Goal: Transaction & Acquisition: Purchase product/service

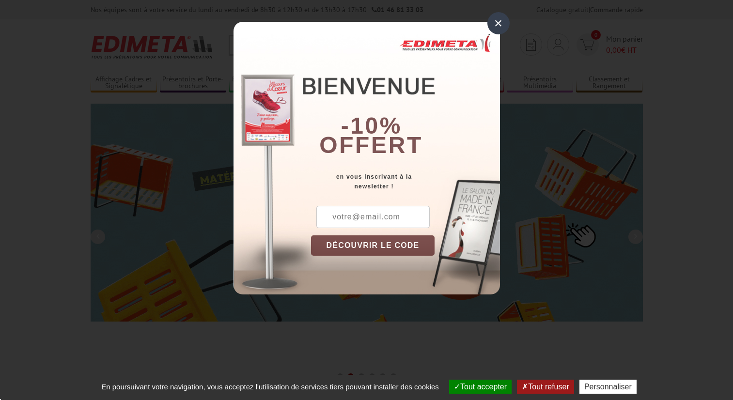
click at [504, 18] on div "×" at bounding box center [498, 23] width 22 height 22
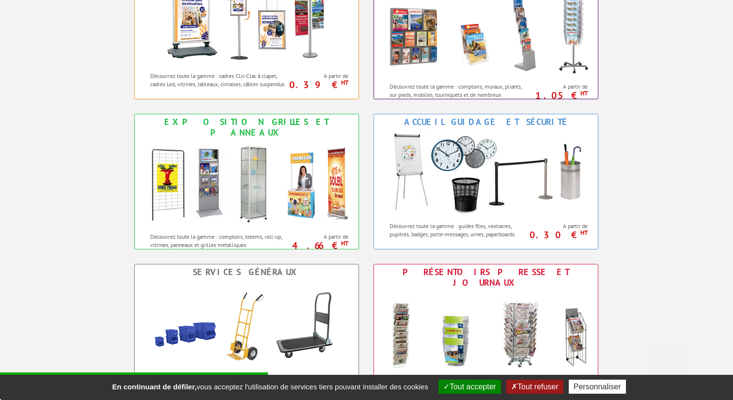
scroll to position [530, 0]
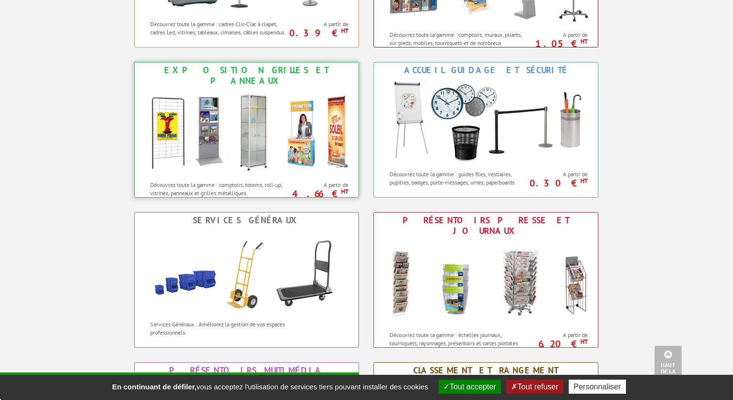
click at [311, 150] on img at bounding box center [246, 132] width 213 height 87
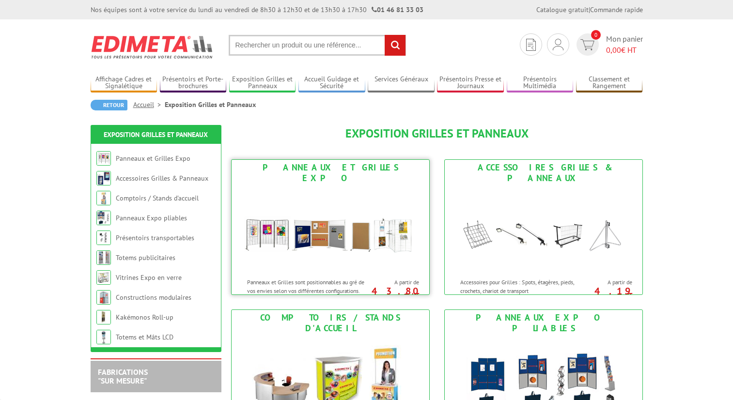
click at [373, 214] on img at bounding box center [330, 229] width 179 height 87
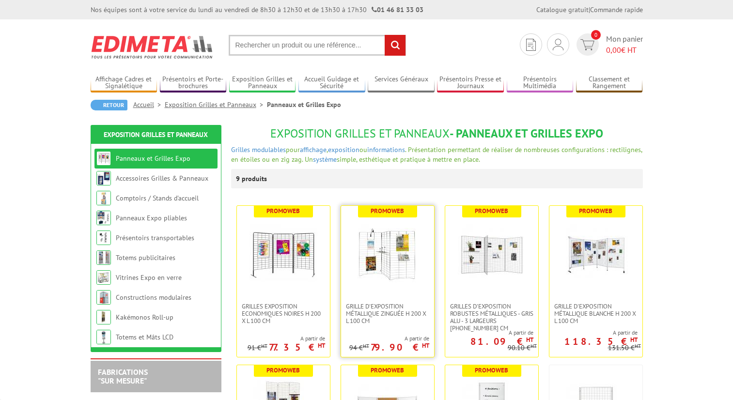
click at [385, 286] on img at bounding box center [388, 254] width 68 height 68
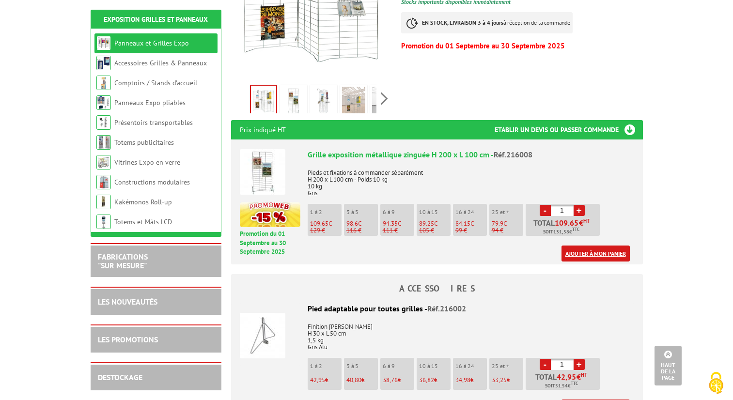
click at [591, 246] on link "Ajouter à mon panier" at bounding box center [596, 254] width 68 height 16
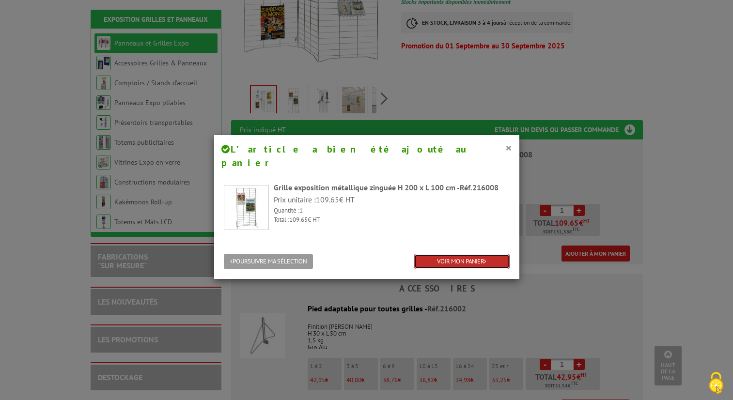
click at [456, 254] on link "VOIR MON PANIER" at bounding box center [461, 262] width 95 height 16
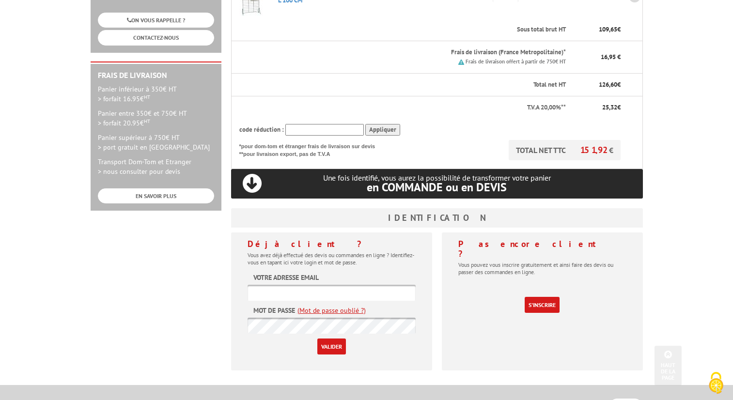
scroll to position [261, 0]
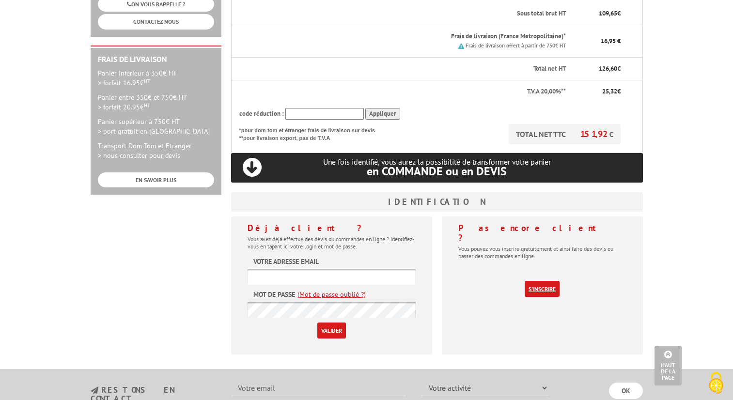
click at [552, 281] on link "S'inscrire" at bounding box center [542, 289] width 35 height 16
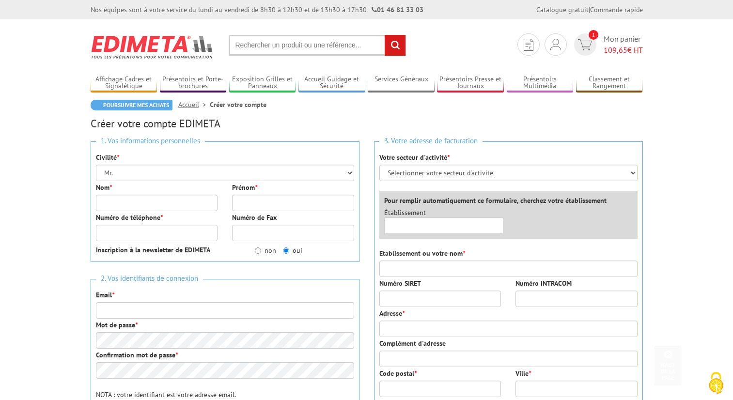
click at [187, 183] on div "Nom *" at bounding box center [157, 197] width 137 height 29
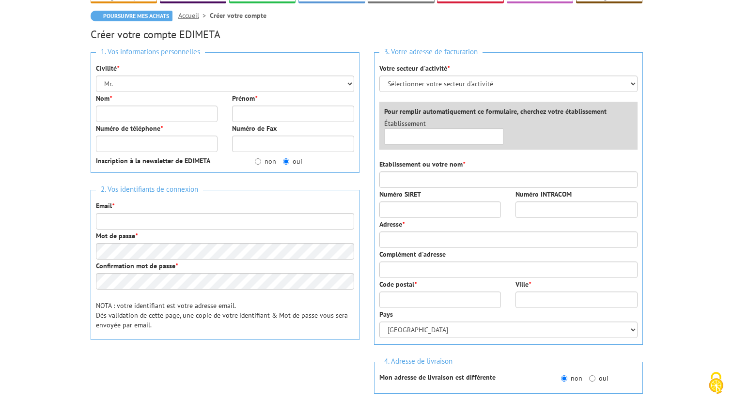
scroll to position [92, 0]
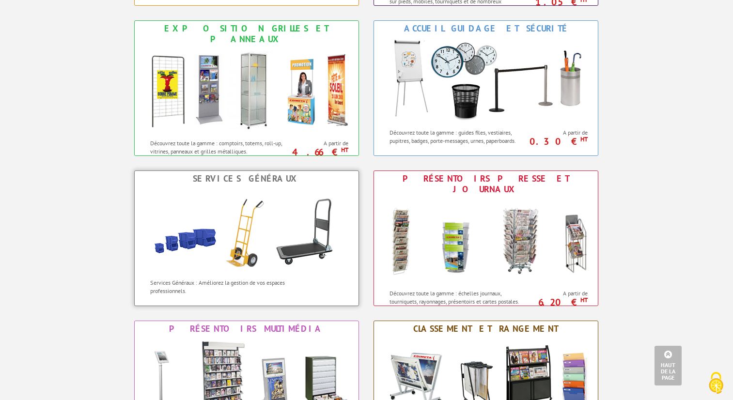
click at [246, 236] on img at bounding box center [246, 230] width 213 height 87
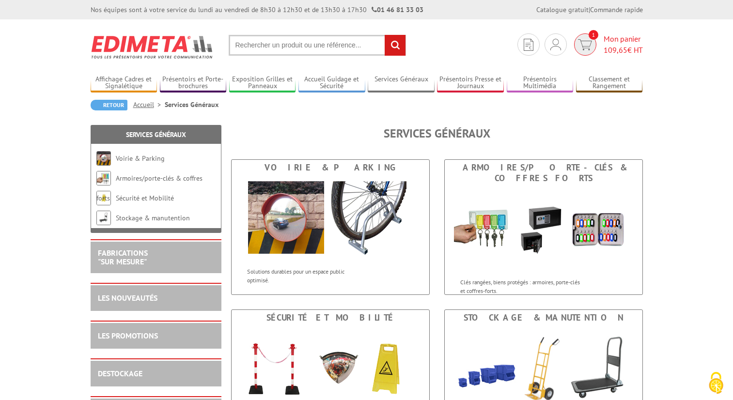
click at [591, 41] on span "1" at bounding box center [585, 44] width 22 height 22
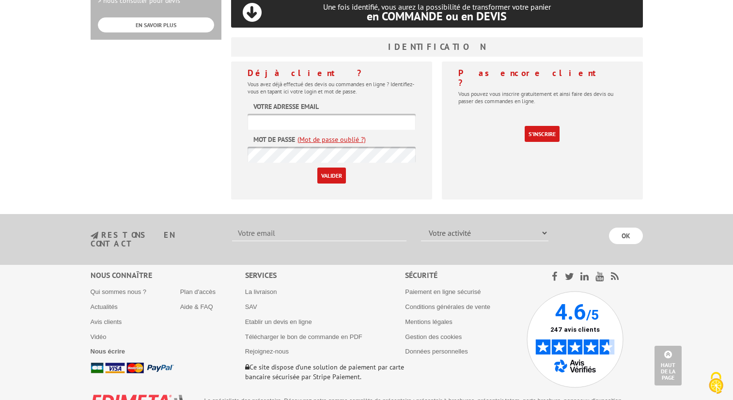
scroll to position [322, 0]
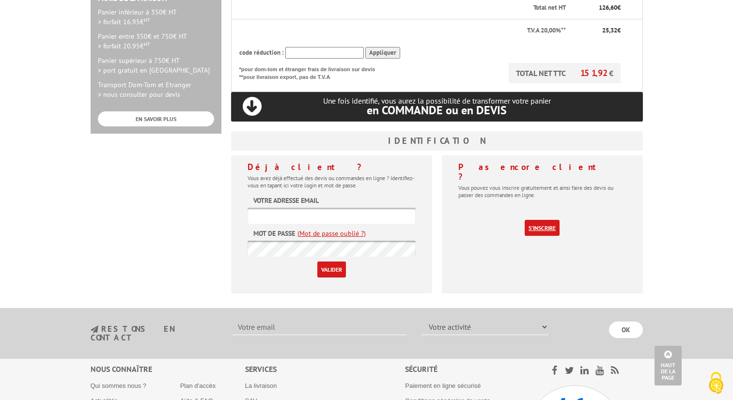
click at [555, 220] on link "S'inscrire" at bounding box center [542, 228] width 35 height 16
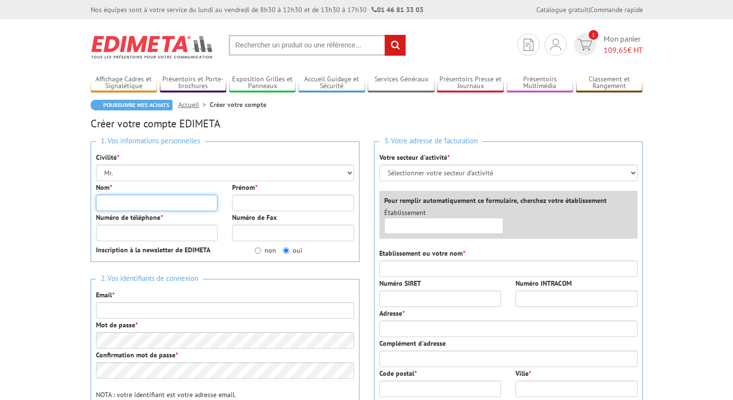
click at [160, 197] on input "Nom *" at bounding box center [157, 203] width 122 height 16
type input "a"
type input "alae"
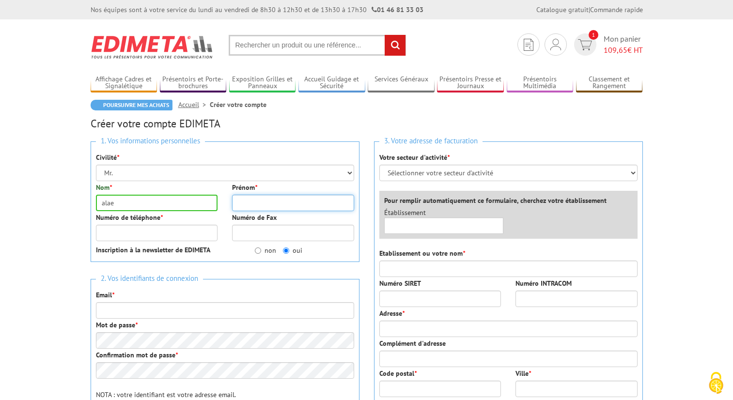
click at [238, 203] on input "Prénom *" at bounding box center [293, 203] width 122 height 16
type input "aldewfd23"
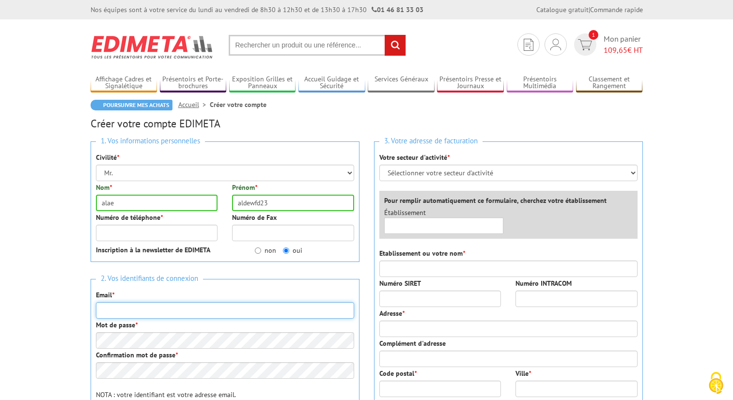
click at [173, 314] on input "Email *" at bounding box center [225, 310] width 258 height 16
type input "23fj92o3k@gmail.com"
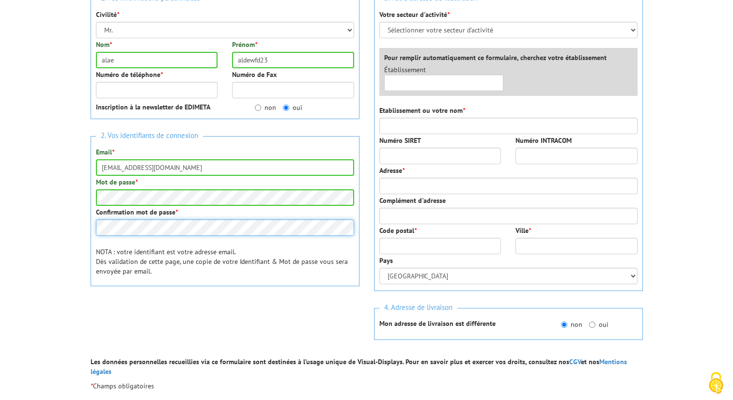
scroll to position [141, 0]
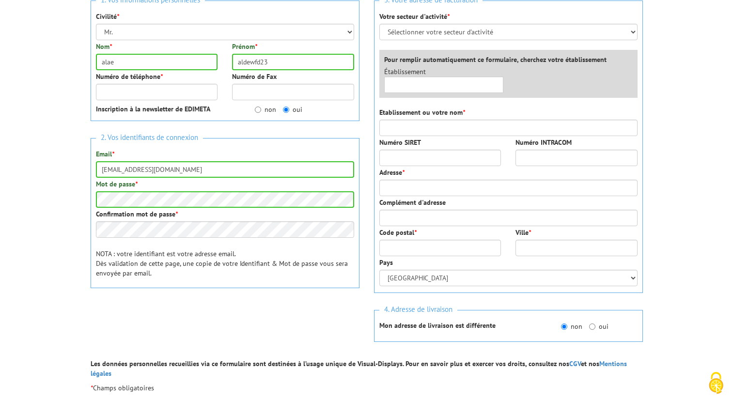
click at [401, 179] on div "Adresse *" at bounding box center [508, 182] width 258 height 29
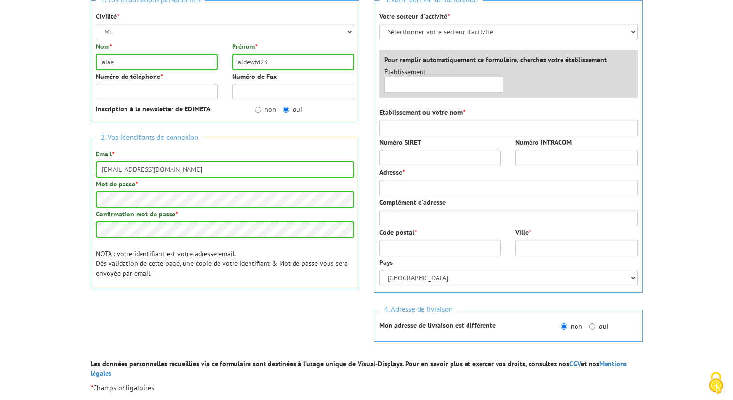
click at [402, 197] on div "3. Votre adresse de facturation Votre secteur d'activité * Sélectionner votre s…" at bounding box center [508, 146] width 269 height 293
click at [400, 190] on input "Adresse *" at bounding box center [508, 188] width 258 height 16
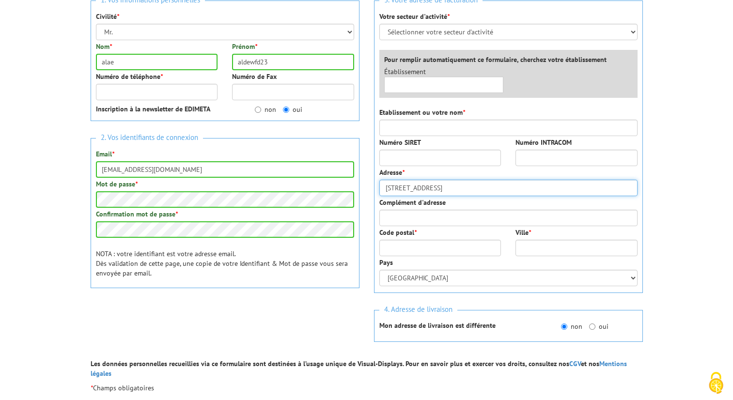
type input "20 rue blvd"
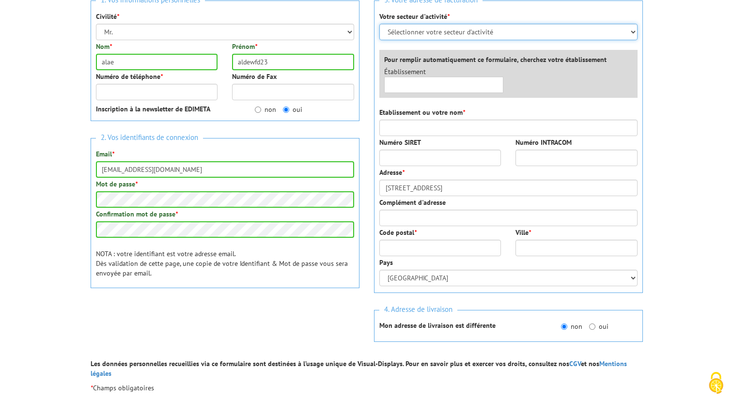
click at [453, 29] on select "Sélectionner votre secteur d'activité Administrations et collectivités Magasins…" at bounding box center [508, 32] width 258 height 16
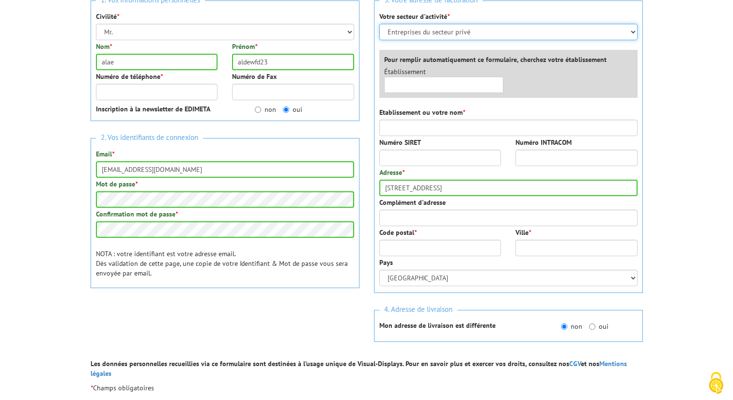
click at [379, 24] on select "Sélectionner votre secteur d'activité Administrations et collectivités Magasins…" at bounding box center [508, 32] width 258 height 16
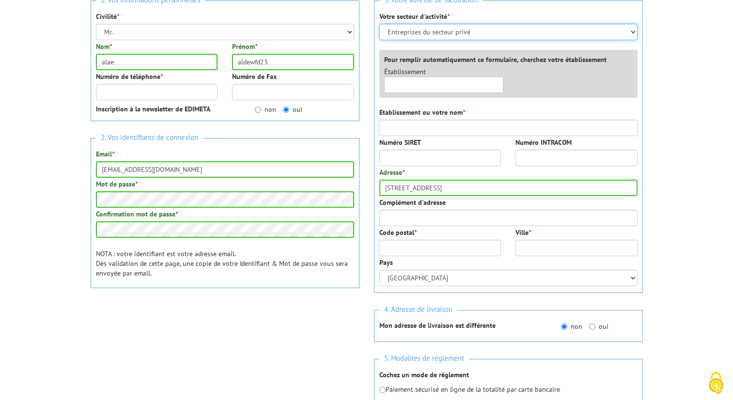
click at [444, 33] on select "Sélectionner votre secteur d'activité Administrations et collectivités Magasins…" at bounding box center [508, 32] width 258 height 16
select select "879"
click at [379, 24] on select "Sélectionner votre secteur d'activité Administrations et collectivités Magasins…" at bounding box center [508, 32] width 258 height 16
click at [413, 34] on select "Sélectionner votre secteur d'activité Administrations et collectivités Magasins…" at bounding box center [508, 32] width 258 height 16
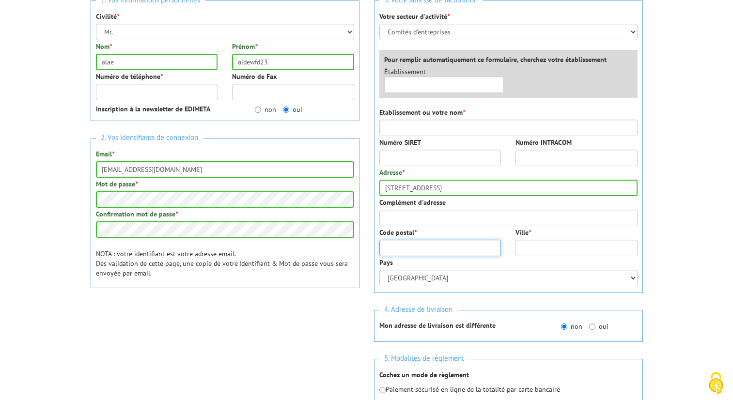
click at [445, 242] on input "Code postal *" at bounding box center [440, 248] width 122 height 16
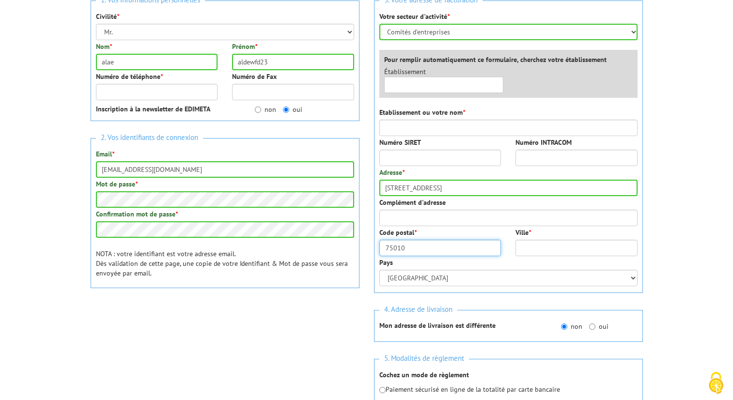
type input "75010"
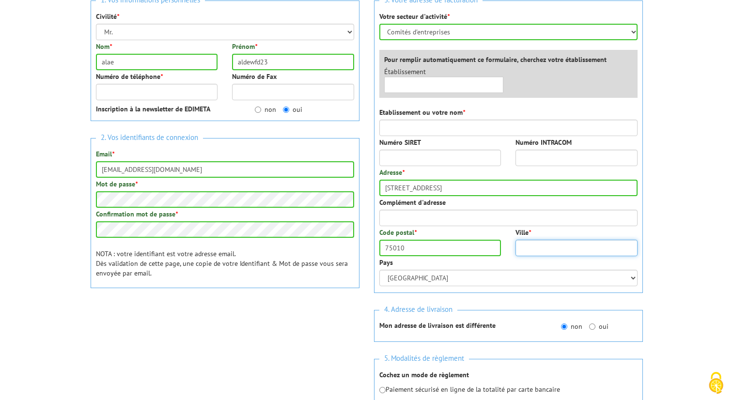
click at [593, 245] on input "Ville *" at bounding box center [577, 248] width 122 height 16
type input "[GEOGRAPHIC_DATA]"
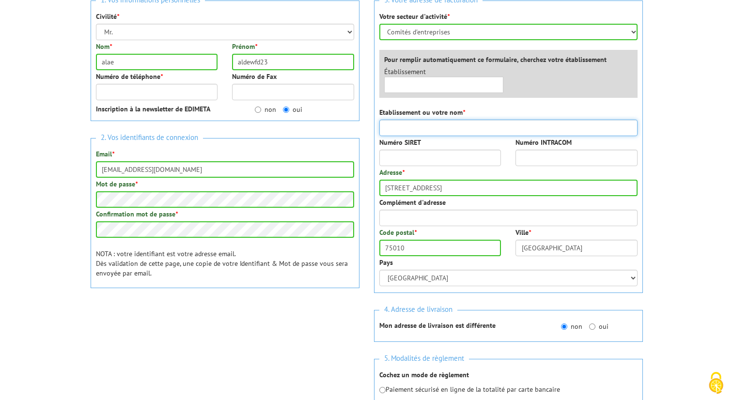
click at [478, 122] on input "Etablissement ou votre nom *" at bounding box center [508, 128] width 258 height 16
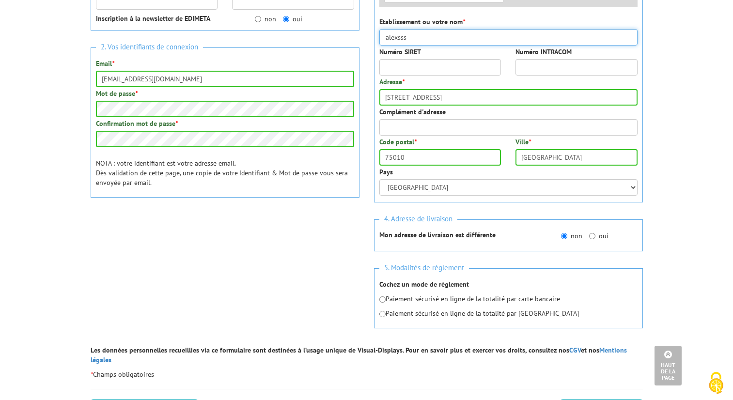
scroll to position [232, 0]
type input "alexsss"
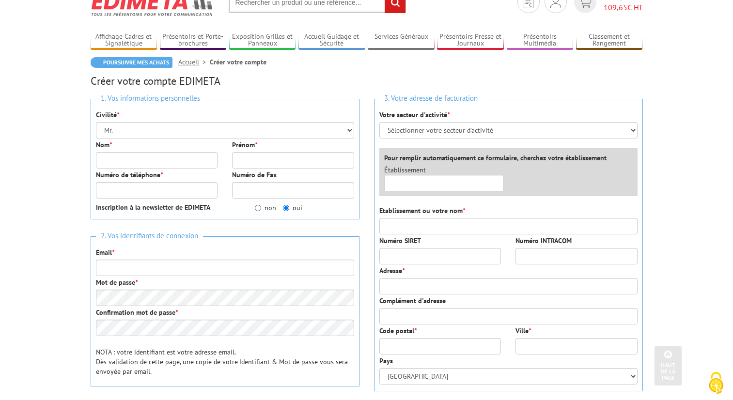
scroll to position [30, 0]
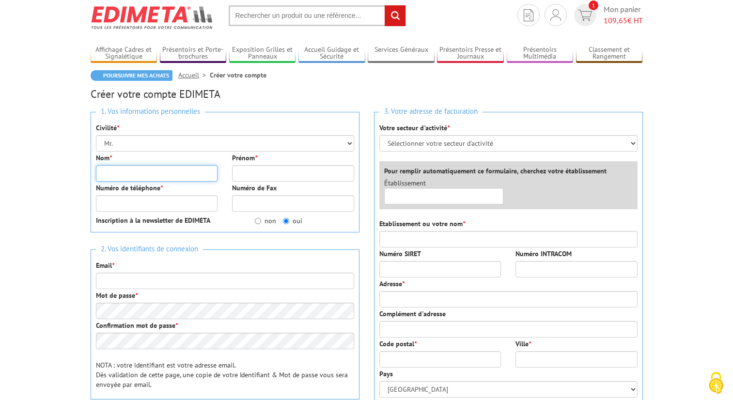
click at [149, 170] on input "Nom *" at bounding box center [157, 173] width 122 height 16
type input "[PERSON_NAME]"
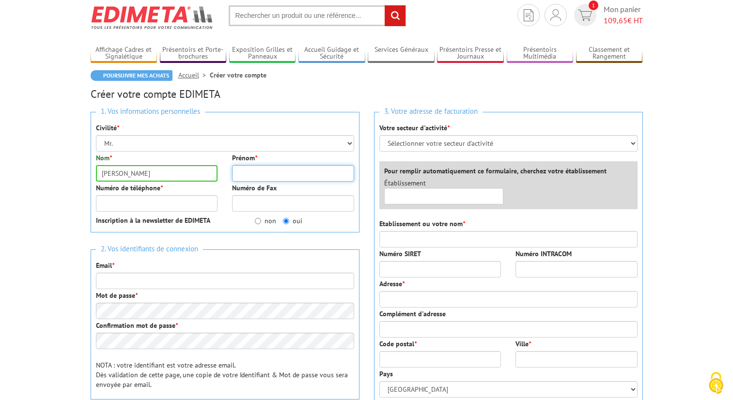
click at [248, 177] on input "Prénom *" at bounding box center [293, 173] width 122 height 16
type input "miller"
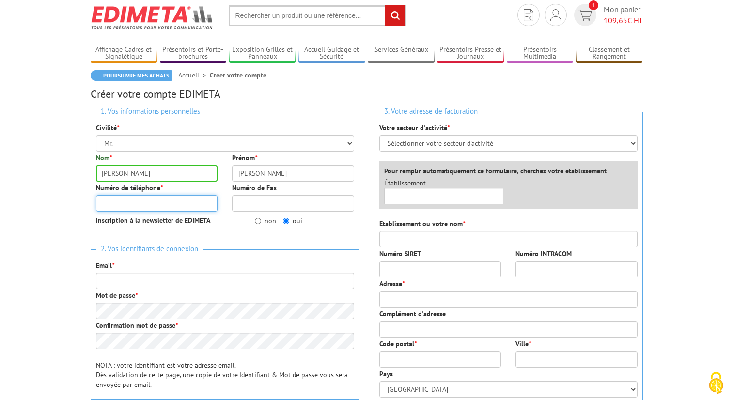
click at [182, 198] on input "Numéro de téléphone *" at bounding box center [157, 203] width 122 height 16
type input "30090012312"
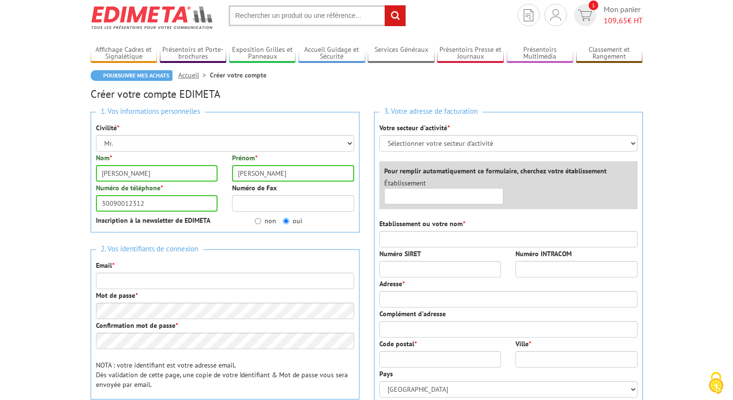
click at [173, 272] on div "Email *" at bounding box center [225, 275] width 258 height 29
click at [170, 287] on input "Email *" at bounding box center [225, 281] width 258 height 16
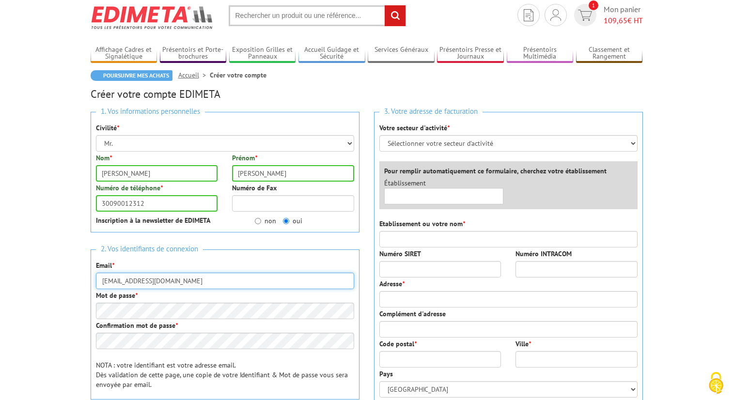
type input "[EMAIL_ADDRESS][DOMAIN_NAME]"
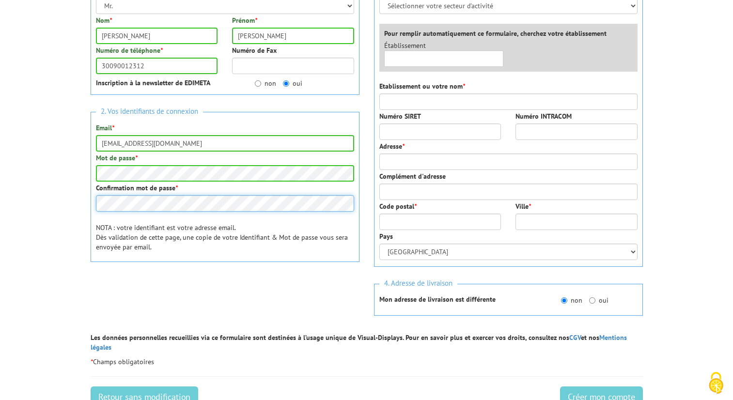
scroll to position [170, 0]
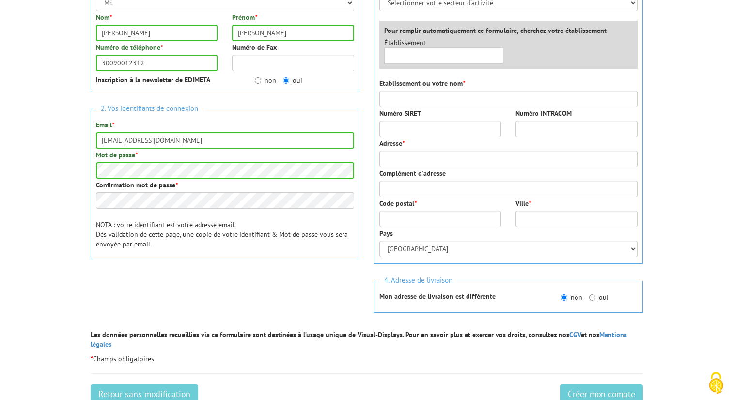
click at [305, 283] on div at bounding box center [225, 295] width 269 height 38
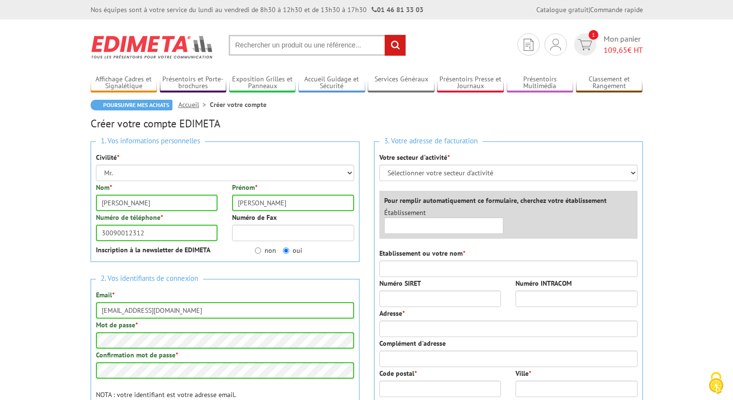
scroll to position [7, 0]
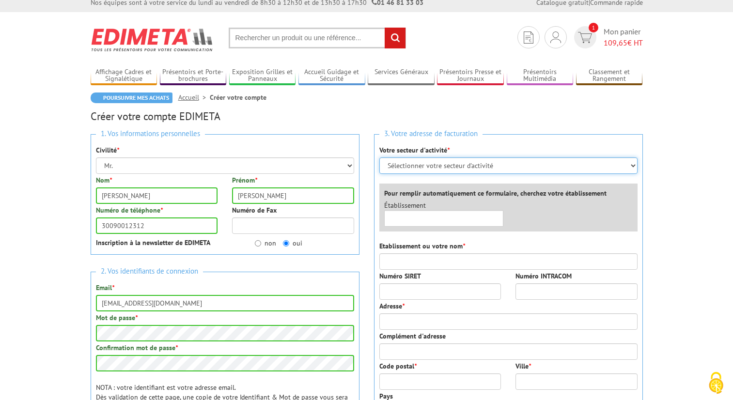
click at [434, 162] on select "Sélectionner votre secteur d'activité Administrations et collectivités Magasins…" at bounding box center [508, 165] width 258 height 16
select select "877"
click at [379, 157] on select "Sélectionner votre secteur d'activité Administrations et collectivités Magasins…" at bounding box center [508, 165] width 258 height 16
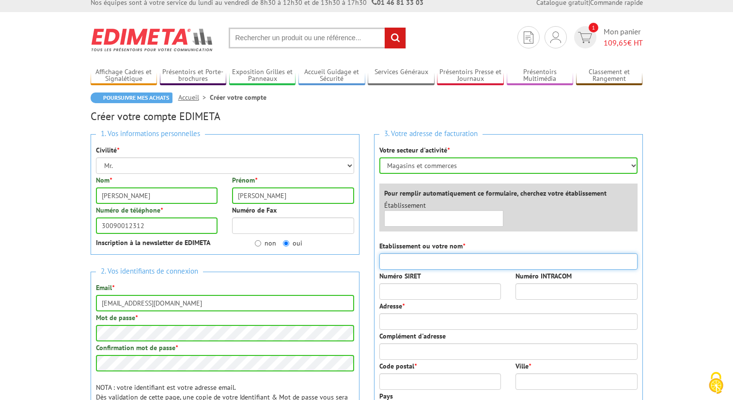
click at [423, 265] on input "Etablissement ou votre nom *" at bounding box center [508, 261] width 258 height 16
type input "alexxx"
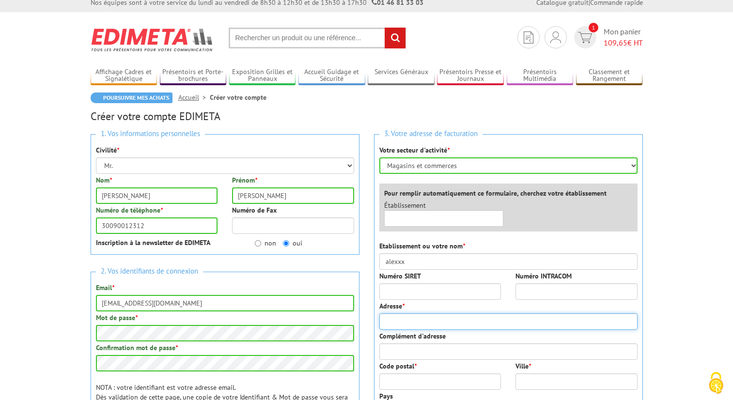
click at [430, 322] on input "Adresse *" at bounding box center [508, 322] width 258 height 16
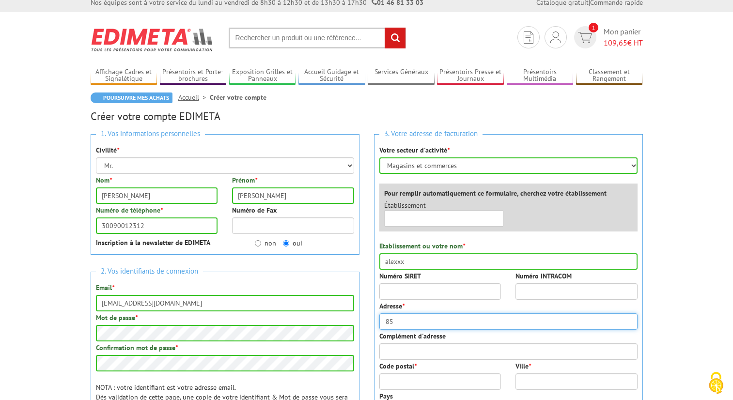
type input "8"
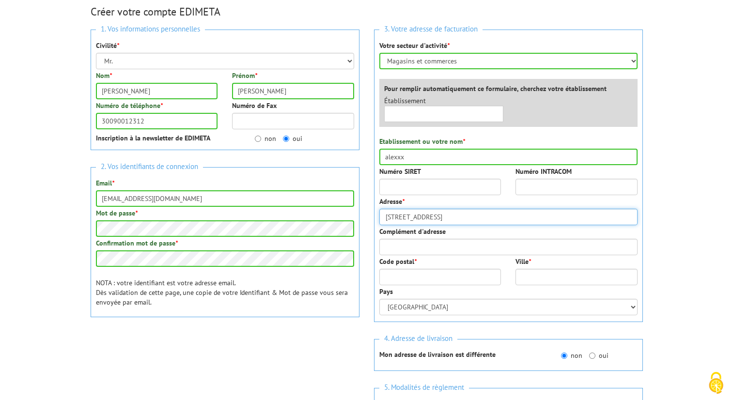
scroll to position [192, 0]
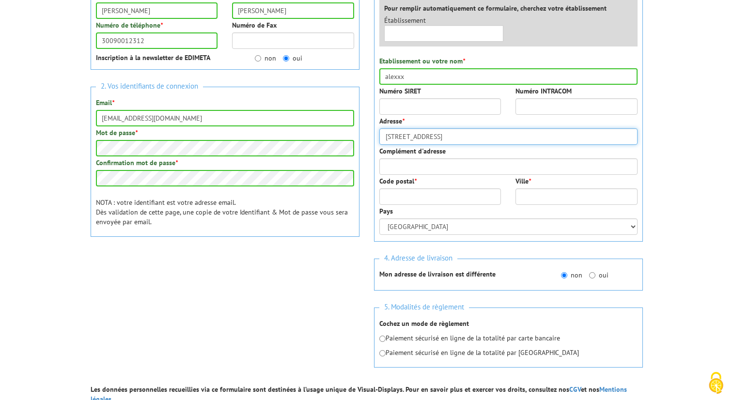
type input "[STREET_ADDRESS]"
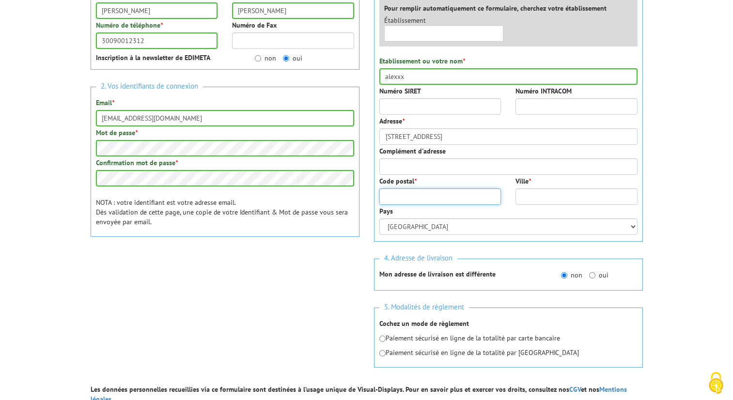
click at [430, 193] on input "Code postal *" at bounding box center [440, 196] width 122 height 16
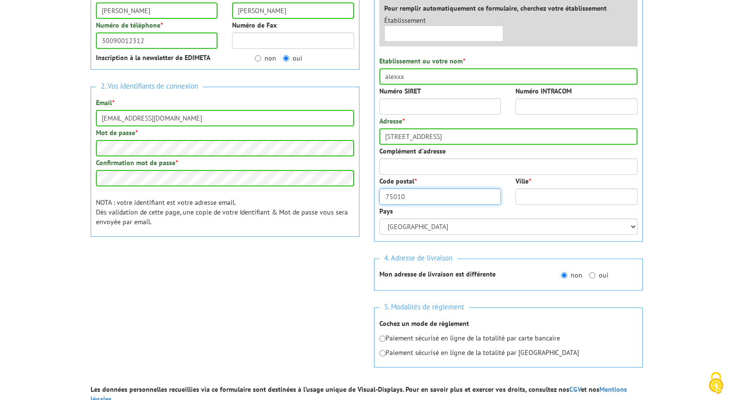
type input "75010"
click at [546, 187] on div "Ville *" at bounding box center [576, 190] width 137 height 29
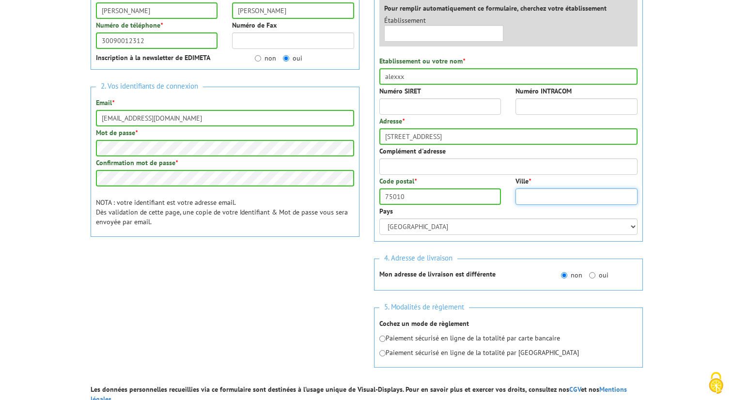
click at [545, 193] on input "Ville *" at bounding box center [577, 196] width 122 height 16
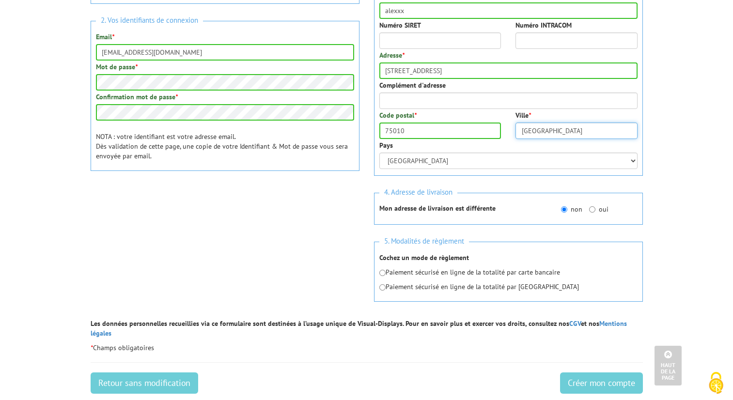
scroll to position [268, 0]
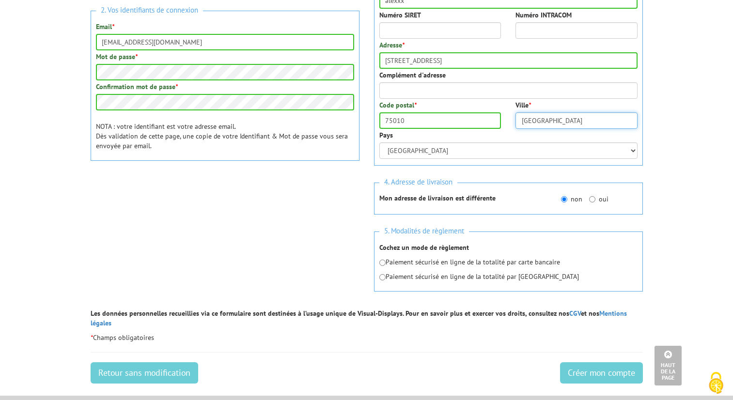
type input "[GEOGRAPHIC_DATA]"
click at [383, 263] on input "radio" at bounding box center [382, 263] width 6 height 6
radio input "true"
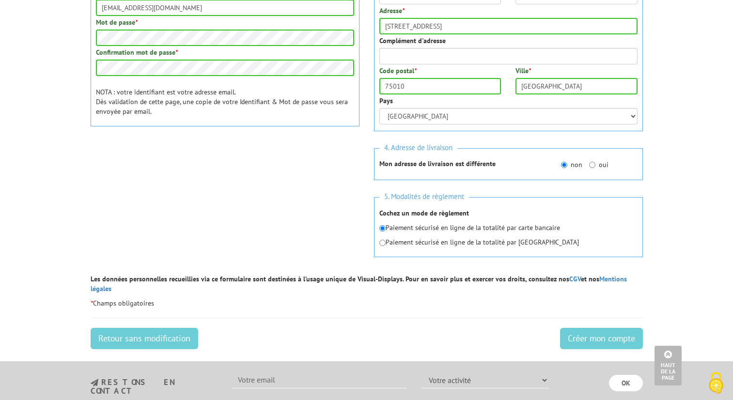
scroll to position [306, 0]
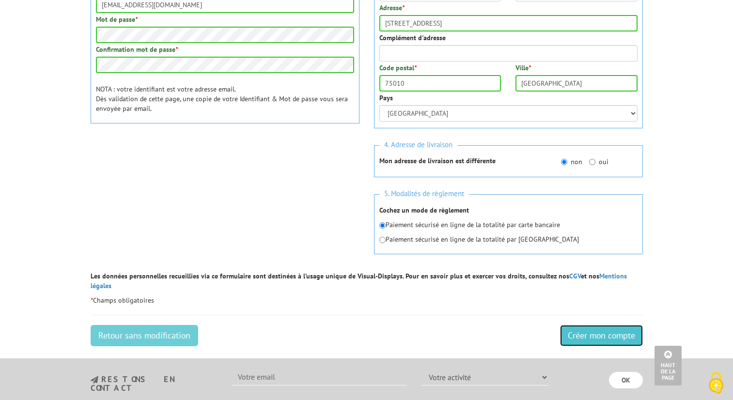
click at [589, 326] on input "Créer mon compte" at bounding box center [601, 335] width 83 height 21
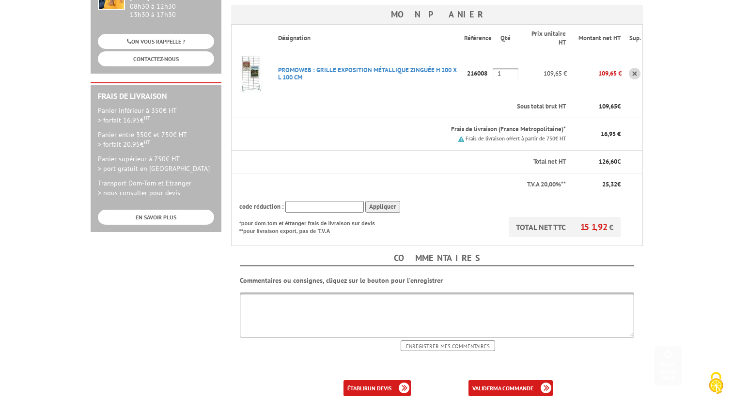
scroll to position [231, 0]
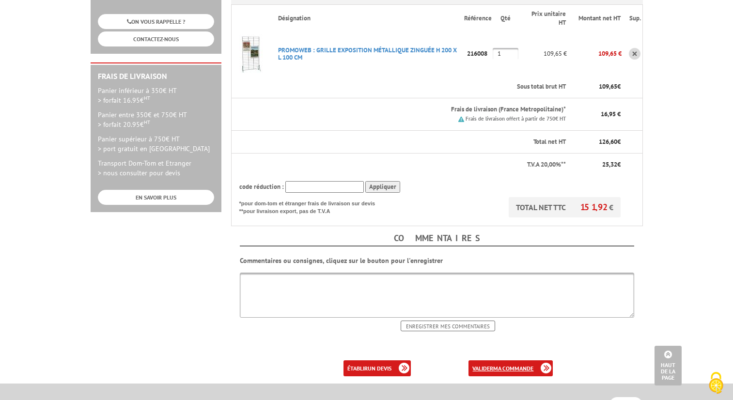
click at [491, 361] on link "valider ma commande" at bounding box center [511, 369] width 84 height 16
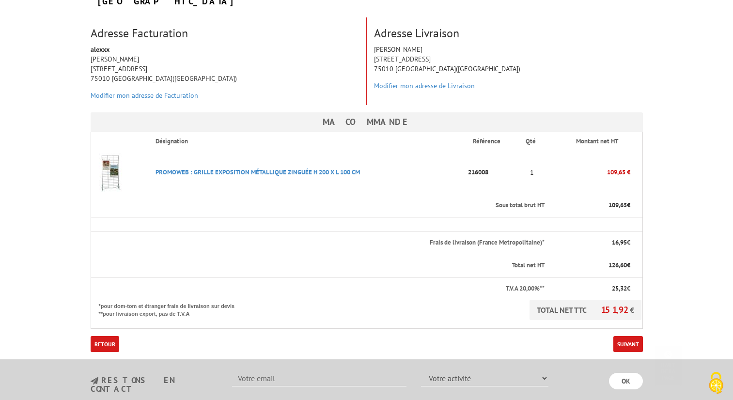
scroll to position [301, 0]
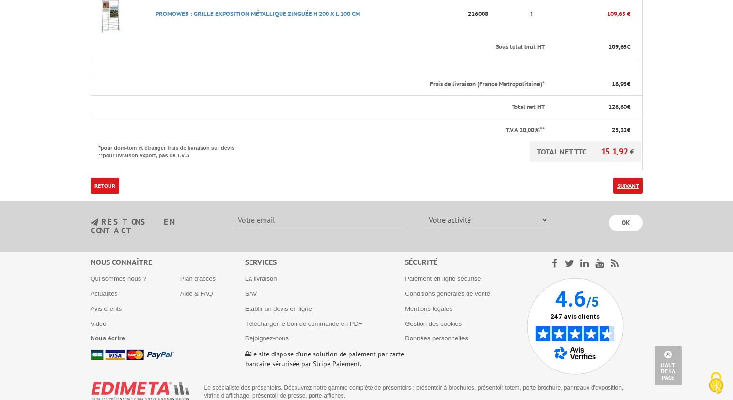
click at [625, 178] on link "Suivant" at bounding box center [628, 186] width 30 height 16
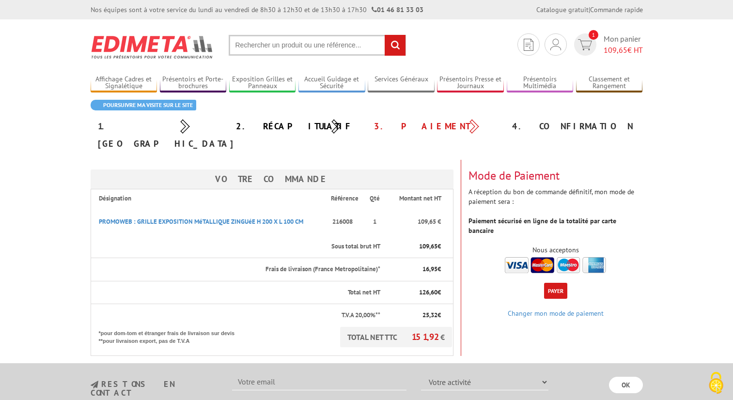
click at [554, 283] on button "Payer" at bounding box center [555, 291] width 23 height 16
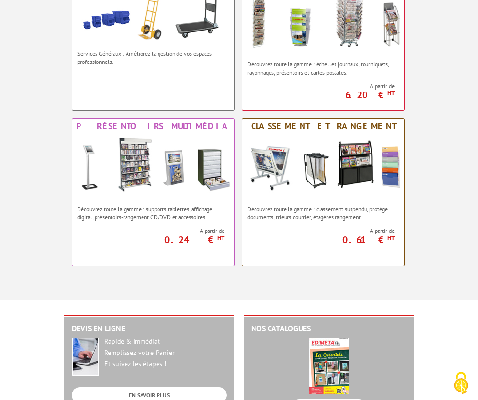
scroll to position [797, 0]
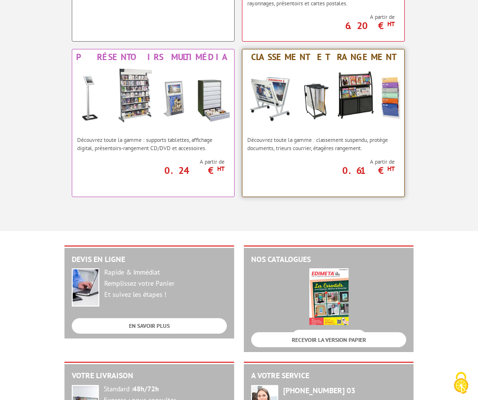
click at [312, 139] on p "Découvrez toute la gamme : classement suspendu, protège documents, trieurs cour…" at bounding box center [323, 144] width 152 height 16
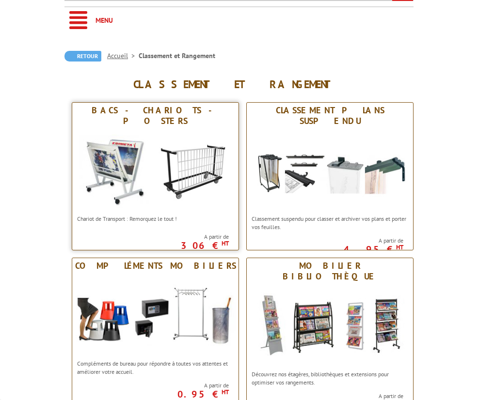
scroll to position [92, 0]
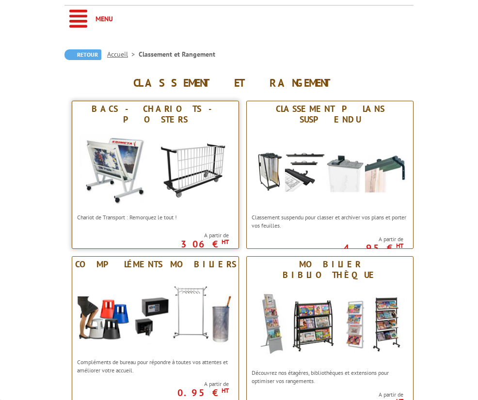
click at [192, 208] on div "Chariot de Transport : Remorquez le tout !" at bounding box center [155, 217] width 166 height 18
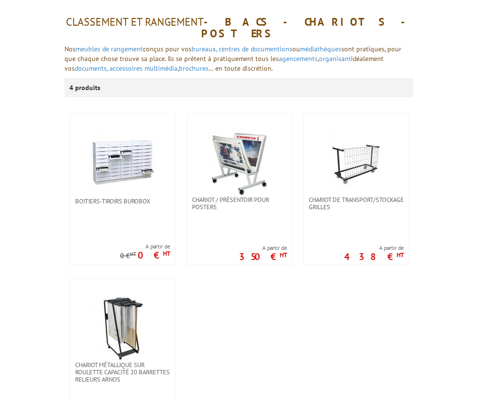
scroll to position [156, 0]
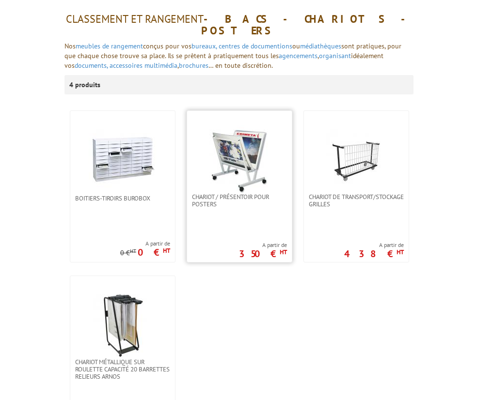
click at [237, 152] on img at bounding box center [239, 160] width 68 height 68
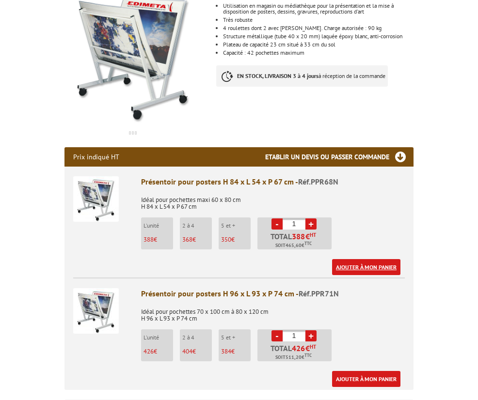
scroll to position [219, 0]
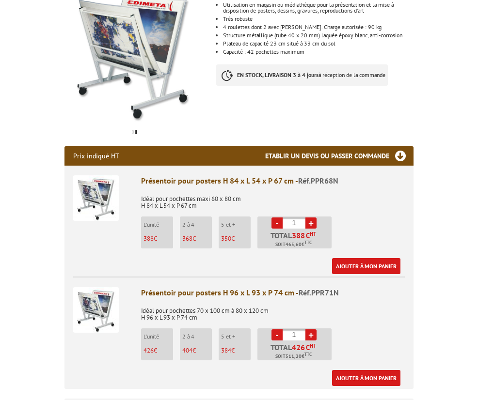
click at [362, 266] on link "Ajouter à mon panier" at bounding box center [366, 266] width 68 height 16
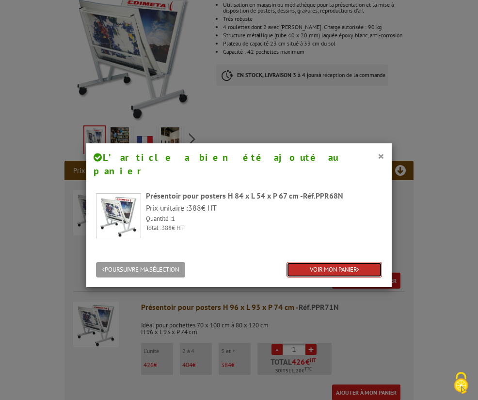
click at [345, 262] on link "VOIR MON PANIER" at bounding box center [333, 270] width 95 height 16
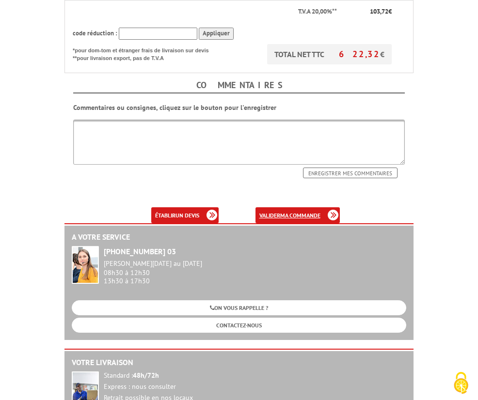
click at [296, 215] on b "ma commande" at bounding box center [300, 215] width 40 height 7
